Goal: Find specific page/section: Find specific page/section

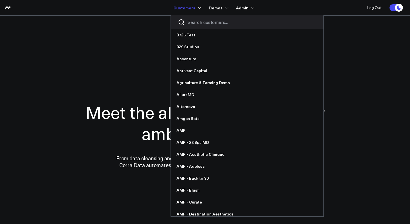
click at [199, 24] on input "Search customers input" at bounding box center [251, 22] width 129 height 6
type input "x"
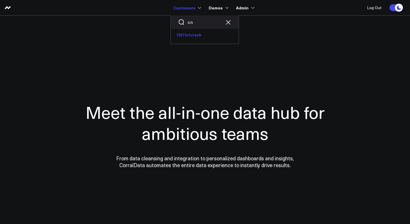
type input "cn"
click at [194, 38] on link "CNTInfotech" at bounding box center [205, 35] width 68 height 12
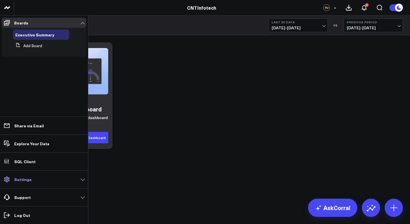
click at [31, 180] on link "Settings" at bounding box center [44, 179] width 84 height 10
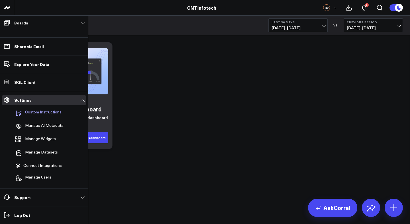
click at [46, 112] on p "Custom Instructions" at bounding box center [43, 113] width 36 height 7
click at [45, 166] on span "Connect Integrations" at bounding box center [42, 165] width 38 height 5
